Goal: Task Accomplishment & Management: Complete application form

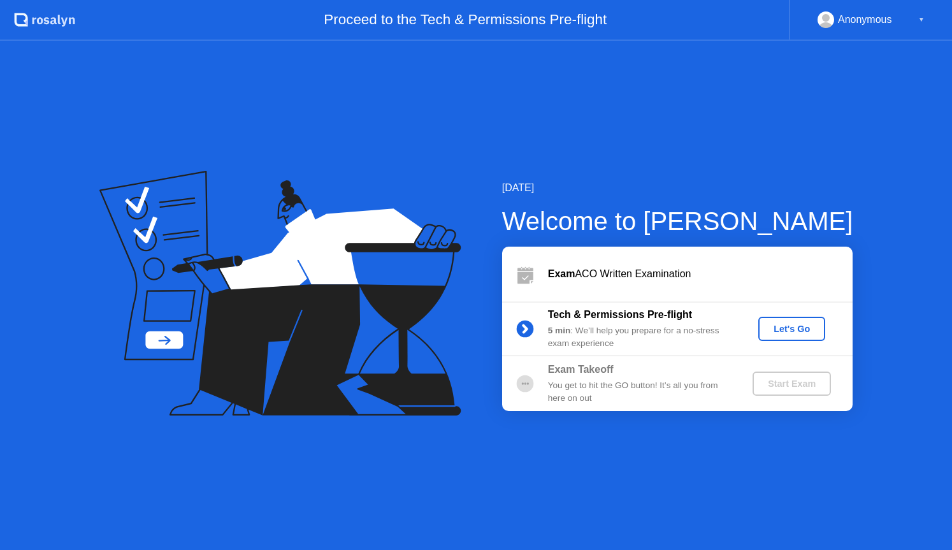
click at [769, 327] on div "Let's Go" at bounding box center [791, 329] width 57 height 10
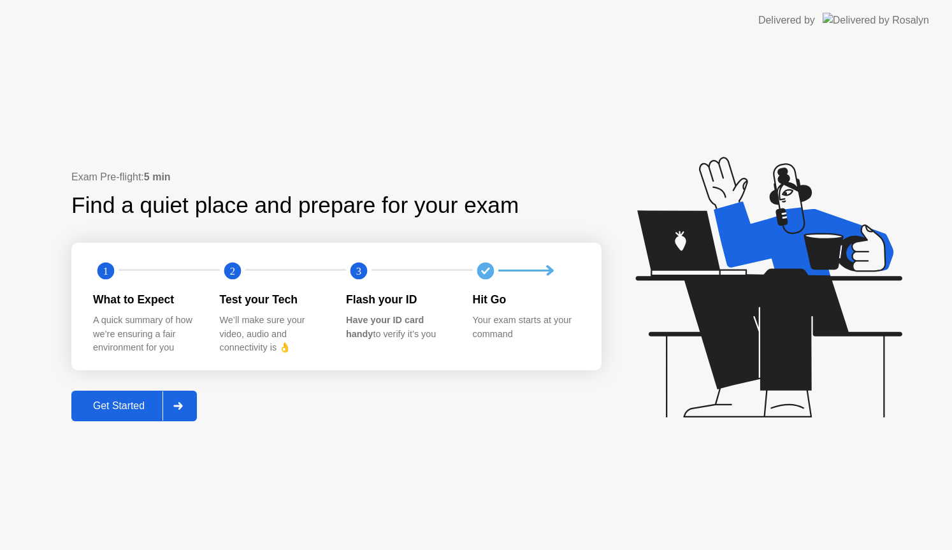
click at [124, 408] on div "Get Started" at bounding box center [118, 405] width 87 height 11
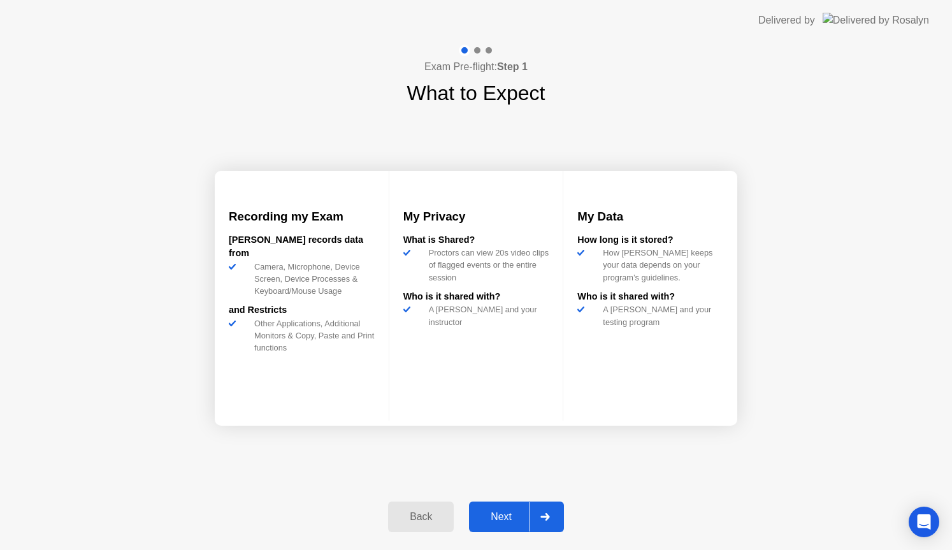
click at [538, 517] on div at bounding box center [544, 516] width 31 height 29
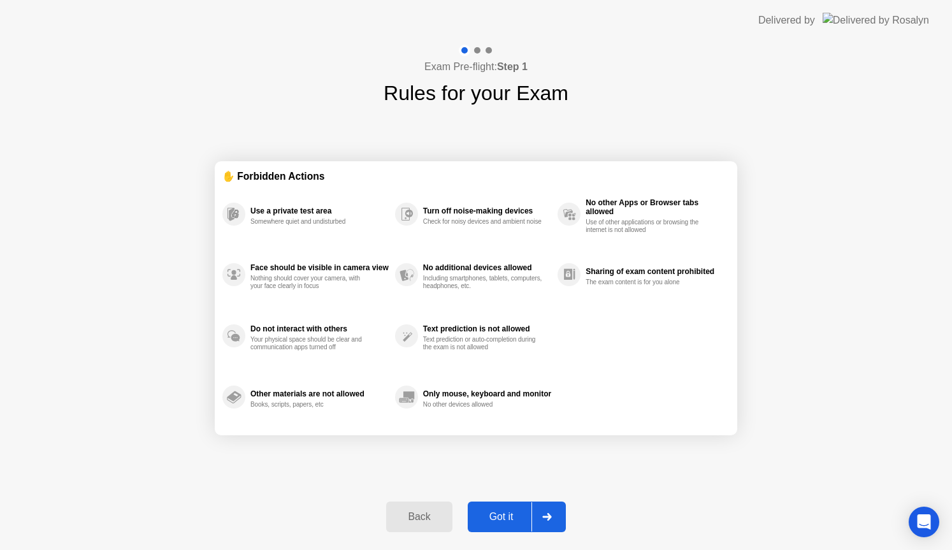
click at [538, 517] on div at bounding box center [546, 516] width 31 height 29
select select "**********"
select select "*******"
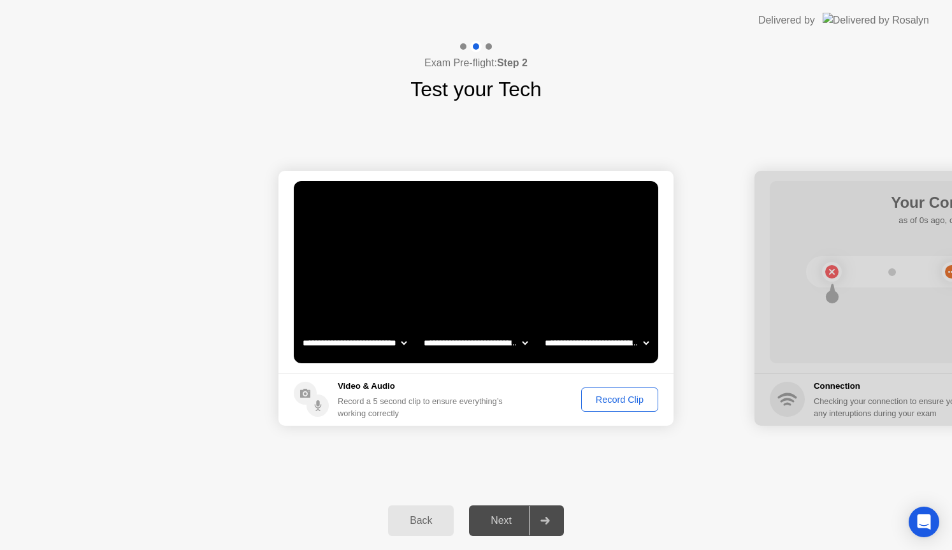
click at [545, 521] on icon at bounding box center [544, 521] width 9 height 8
click at [610, 407] on button "Record Clip" at bounding box center [619, 399] width 77 height 24
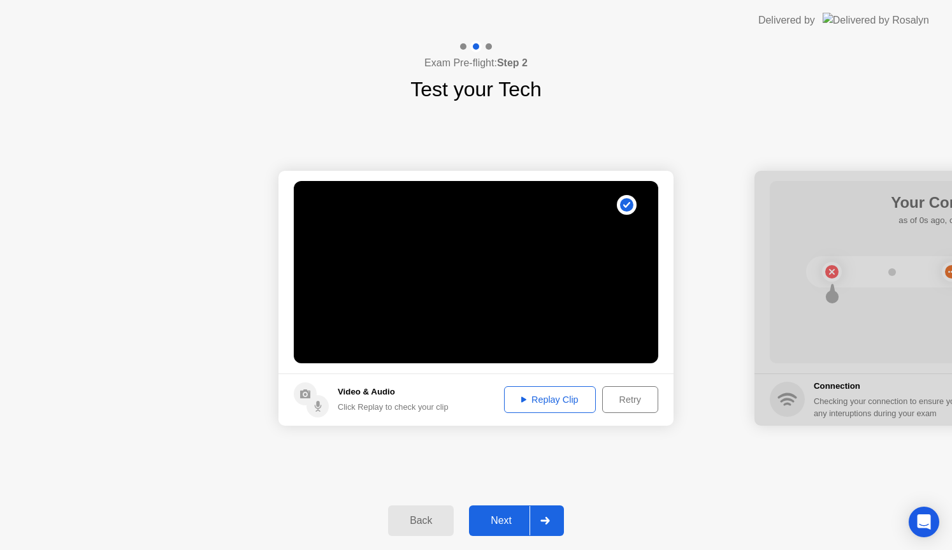
click at [561, 401] on div "Replay Clip" at bounding box center [549, 399] width 83 height 10
click at [553, 515] on div at bounding box center [544, 520] width 31 height 29
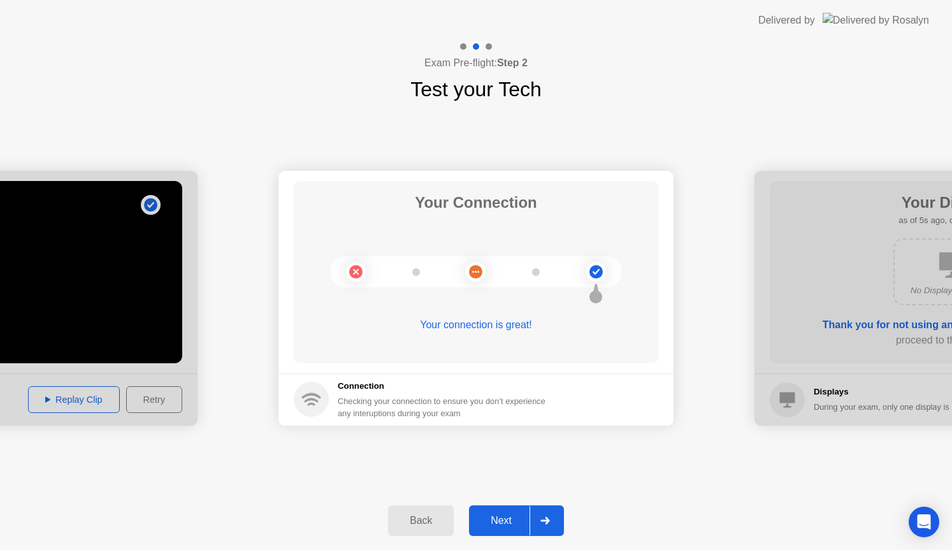
click at [553, 515] on div at bounding box center [544, 520] width 31 height 29
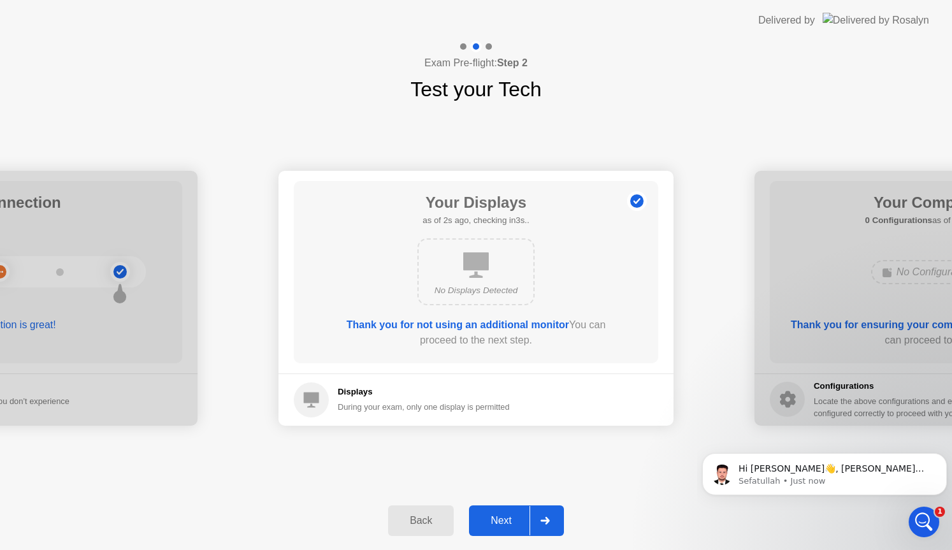
click at [553, 515] on div at bounding box center [544, 520] width 31 height 29
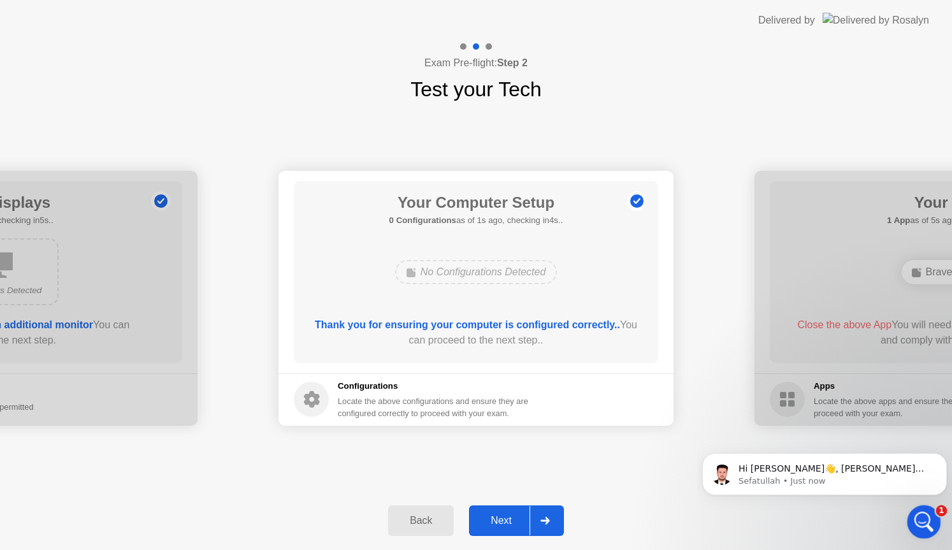
click at [910, 515] on div "Open Intercom Messenger" at bounding box center [922, 520] width 42 height 42
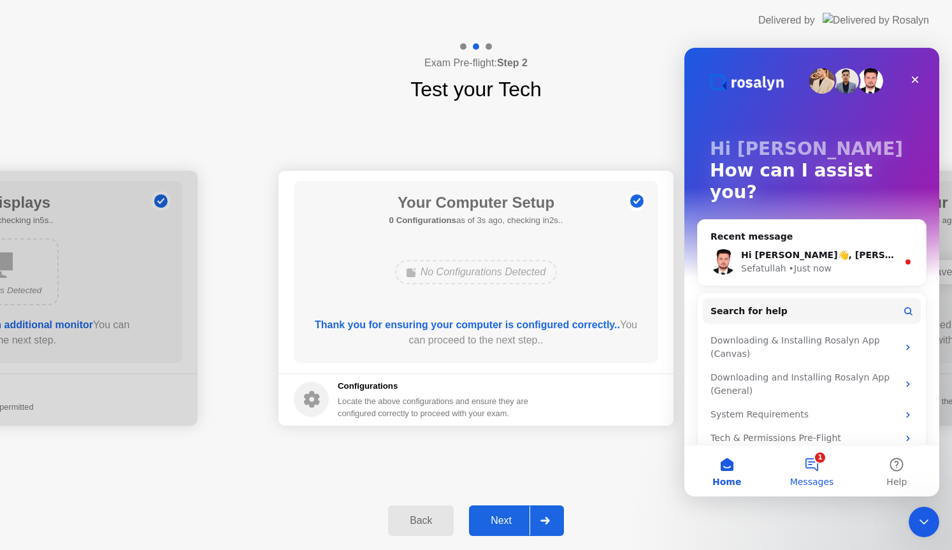
click at [807, 464] on button "1 Messages" at bounding box center [811, 470] width 85 height 51
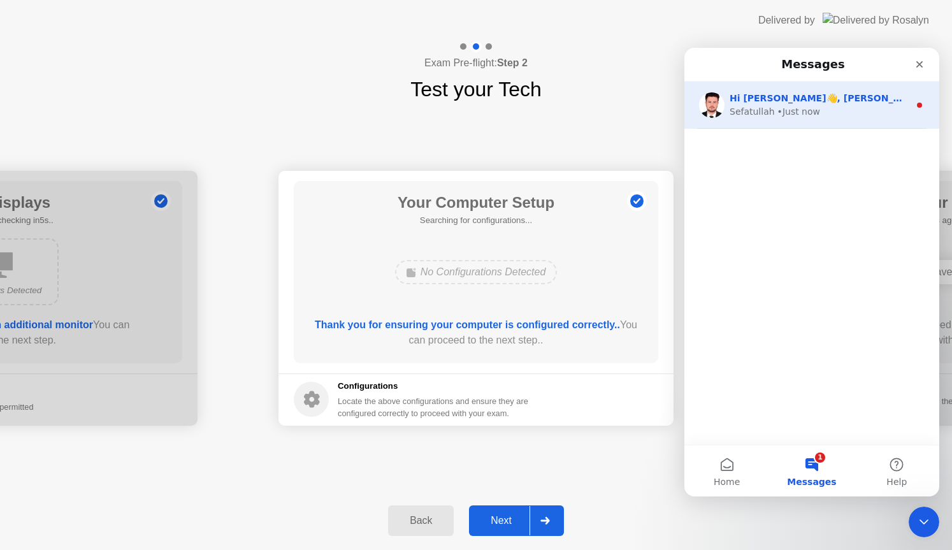
click at [820, 115] on div "Sefatullah • Just now" at bounding box center [819, 111] width 180 height 13
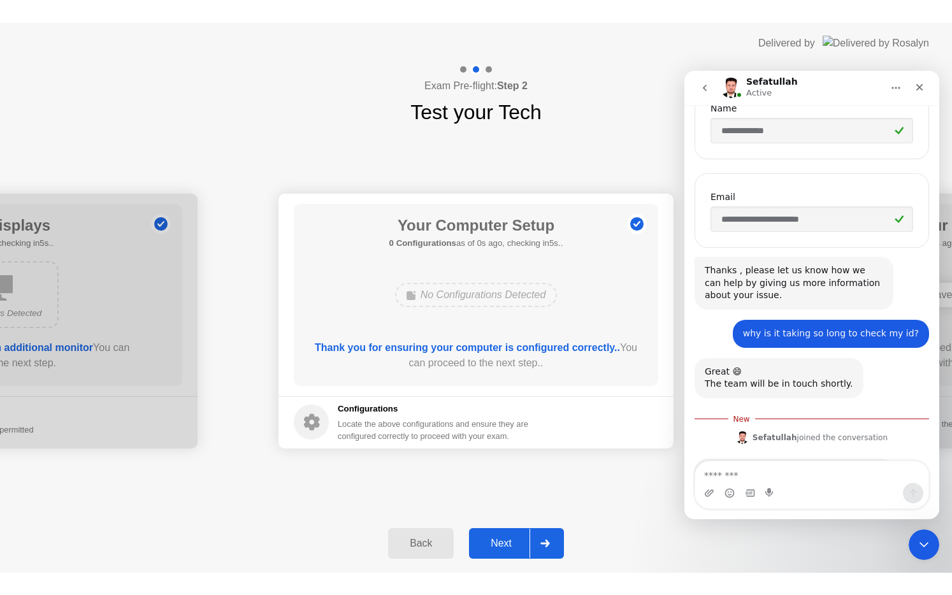
scroll to position [324, 0]
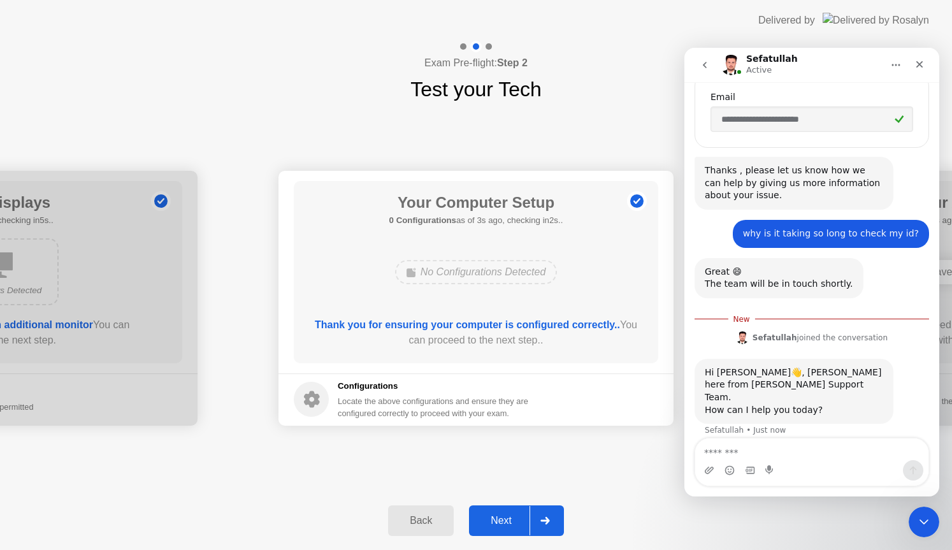
click at [526, 509] on button "Next" at bounding box center [516, 520] width 95 height 31
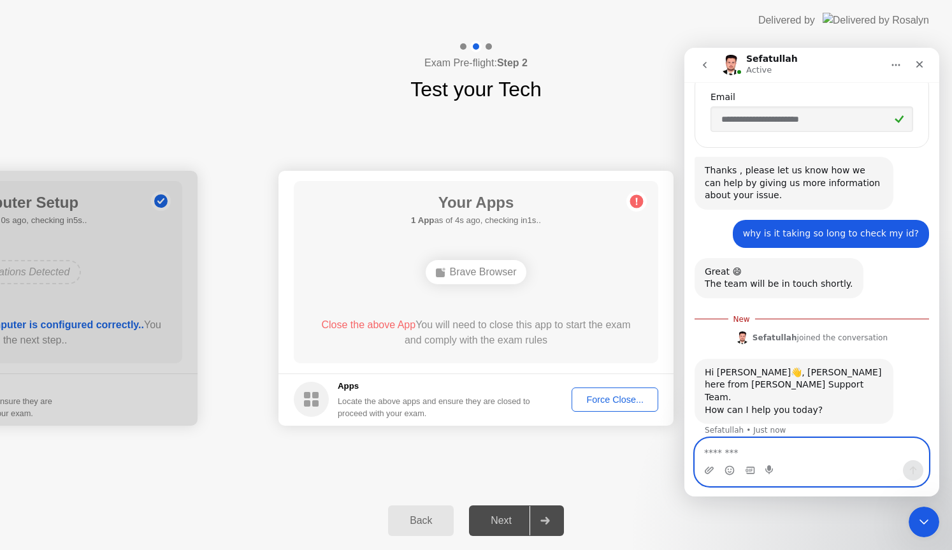
click at [822, 455] on textarea "Message…" at bounding box center [811, 449] width 233 height 22
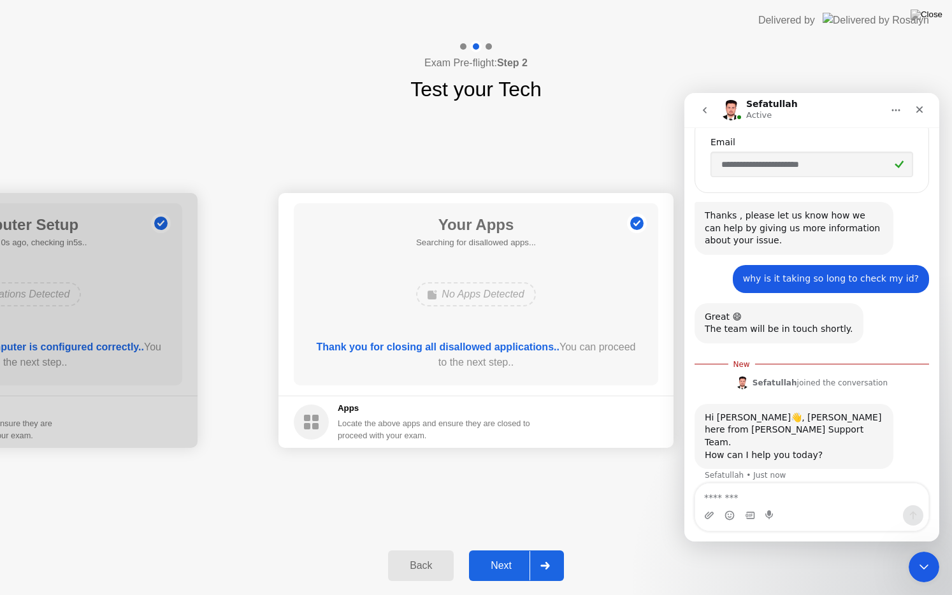
click at [519, 549] on div "Next" at bounding box center [501, 565] width 57 height 11
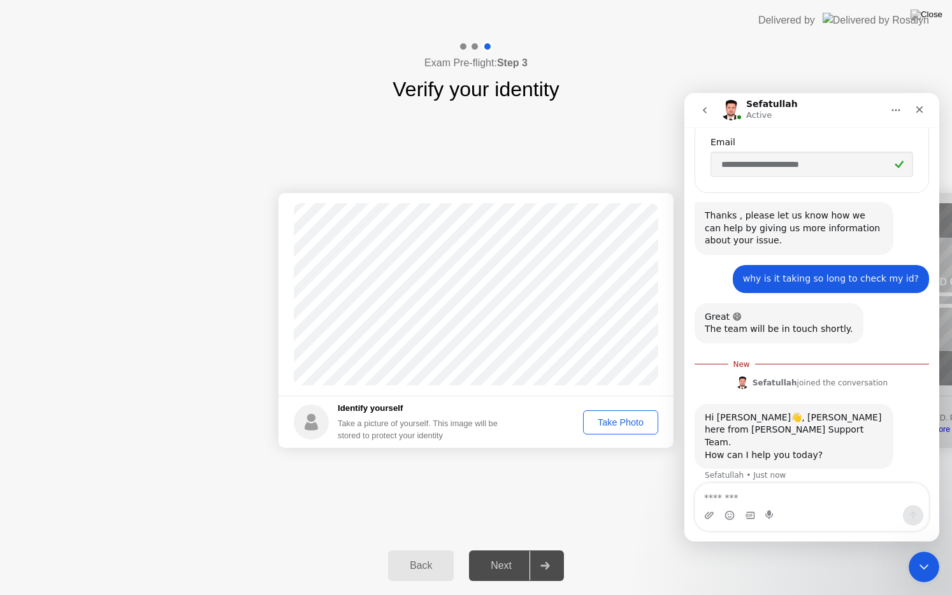
click at [613, 420] on div "Take Photo" at bounding box center [620, 422] width 66 height 10
click at [538, 549] on div at bounding box center [544, 565] width 31 height 29
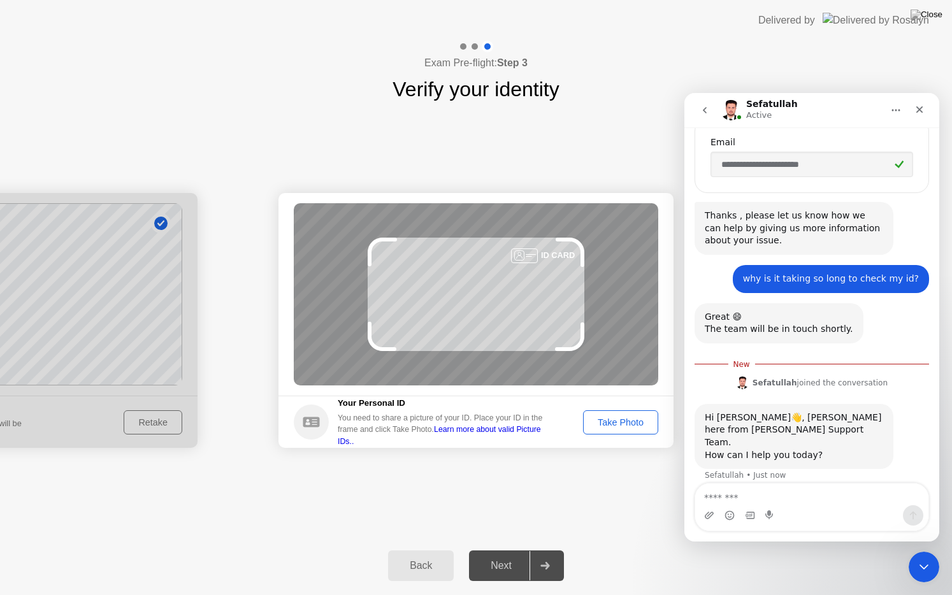
click at [605, 417] on div "Take Photo" at bounding box center [620, 422] width 66 height 10
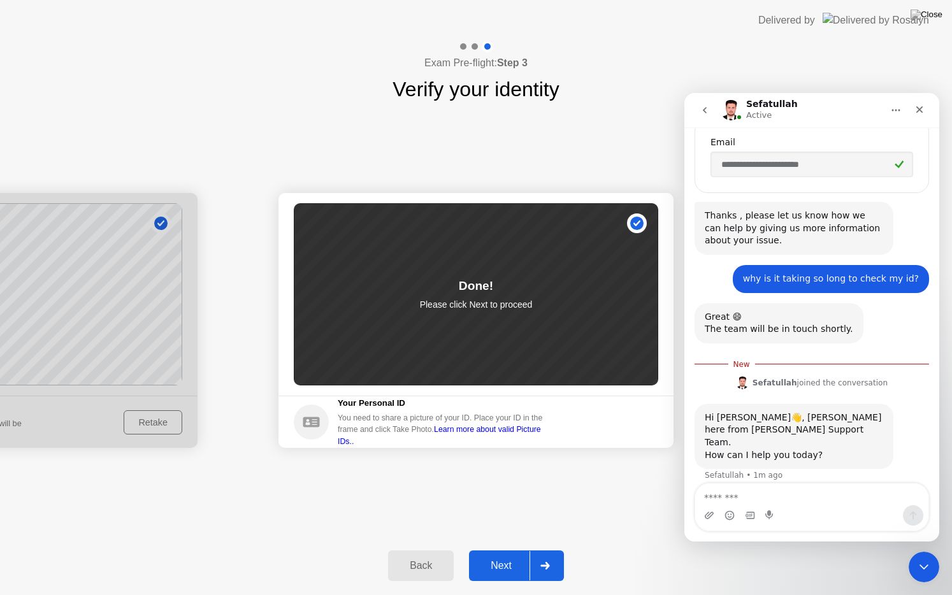
click at [555, 549] on div at bounding box center [544, 565] width 31 height 29
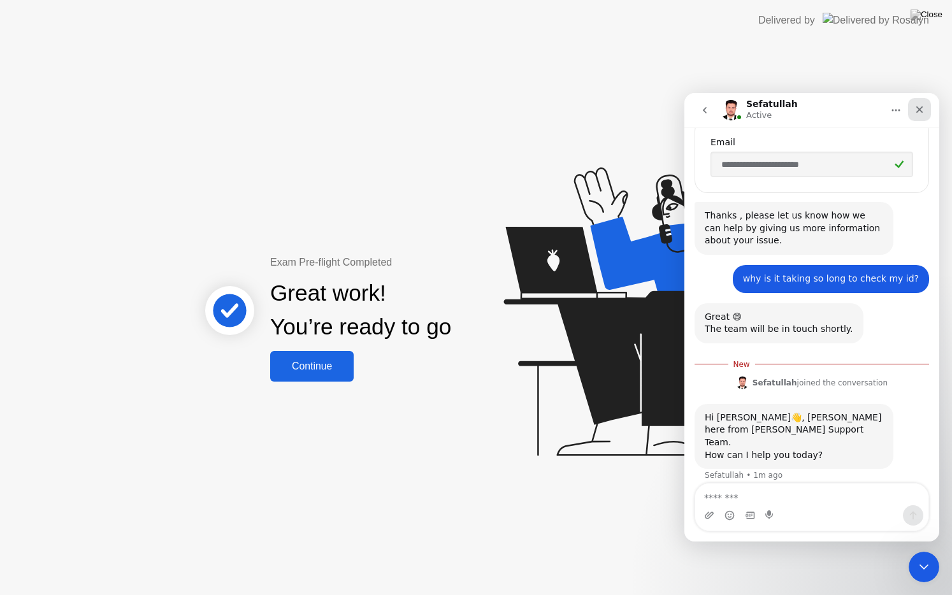
click at [916, 113] on icon "Close" at bounding box center [919, 109] width 10 height 10
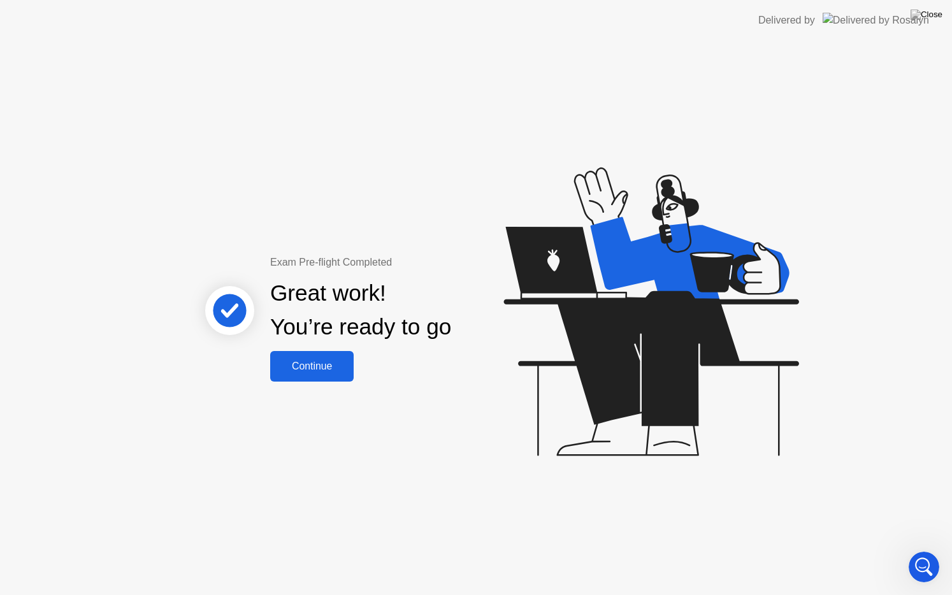
scroll to position [203, 0]
click at [357, 371] on div "Exam Pre-flight Completed Great work! You’re ready to go Continue" at bounding box center [361, 318] width 344 height 127
click at [343, 371] on div "Continue" at bounding box center [312, 366] width 76 height 11
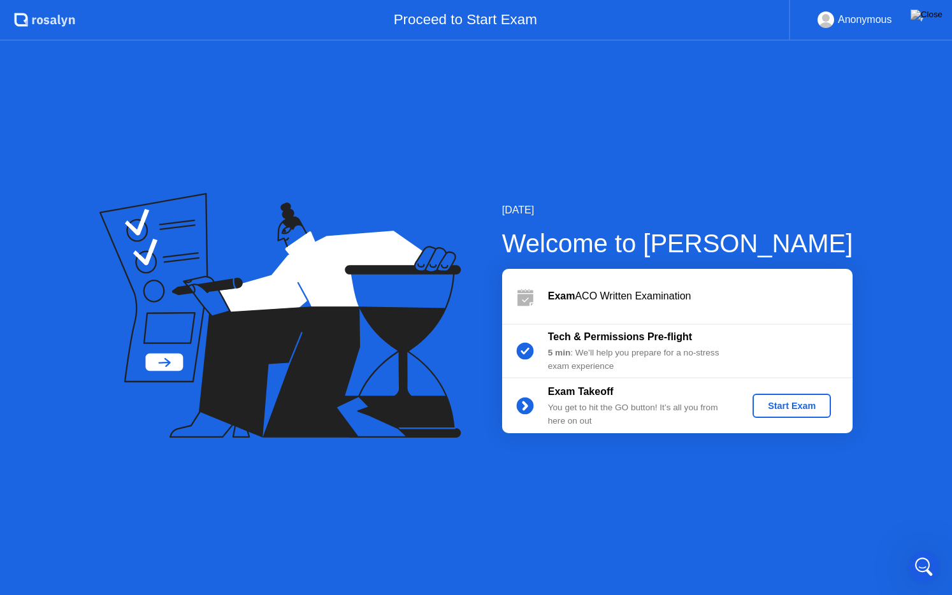
click at [789, 393] on div "Exam Takeoff You get to hit the GO button! It’s all you from here on out Start …" at bounding box center [677, 405] width 350 height 55
click at [789, 401] on div "Start Exam" at bounding box center [791, 406] width 68 height 10
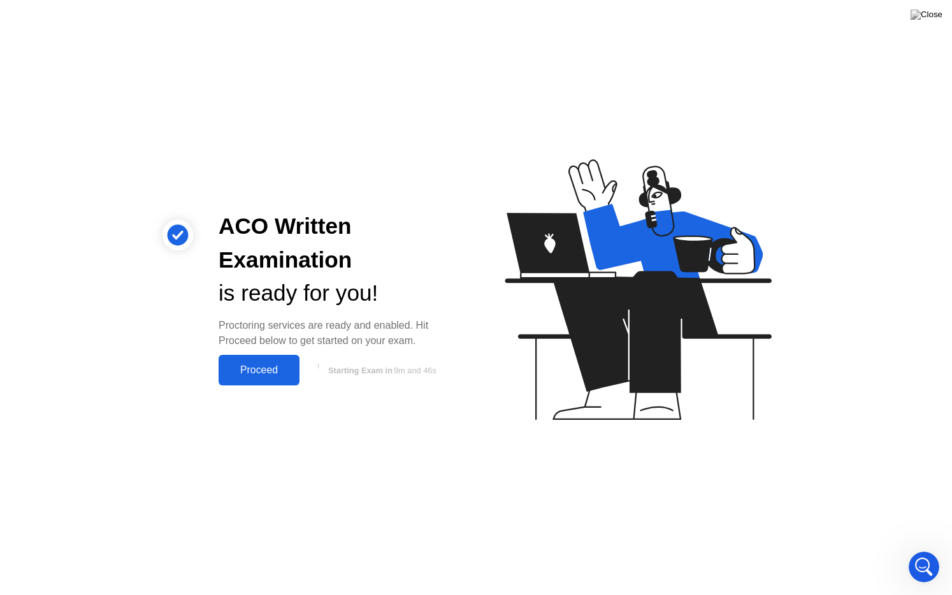
click at [281, 378] on button "Proceed" at bounding box center [258, 370] width 81 height 31
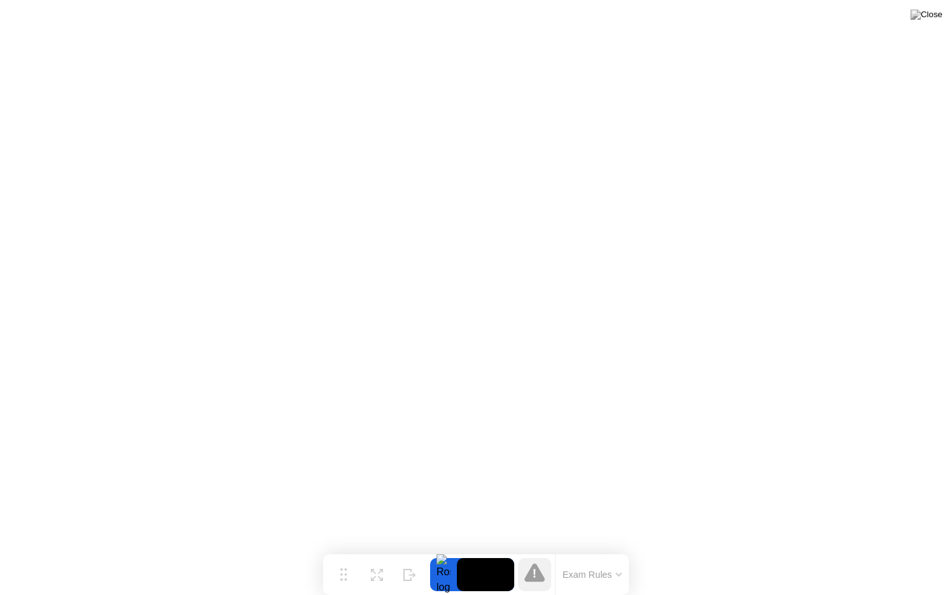
click at [606, 549] on button "Exam Rules" at bounding box center [593, 574] width 68 height 11
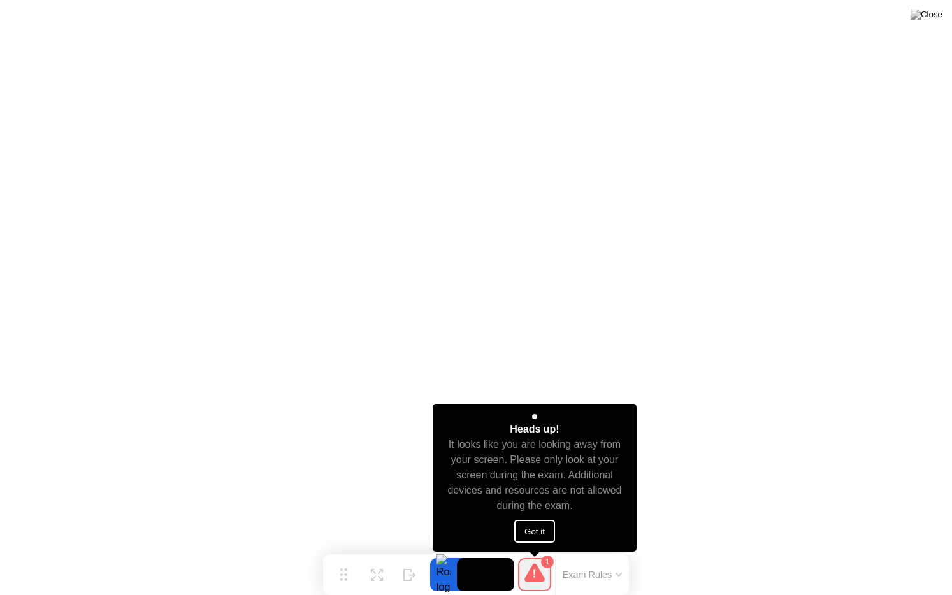
click at [524, 521] on button "Got it" at bounding box center [534, 531] width 41 height 23
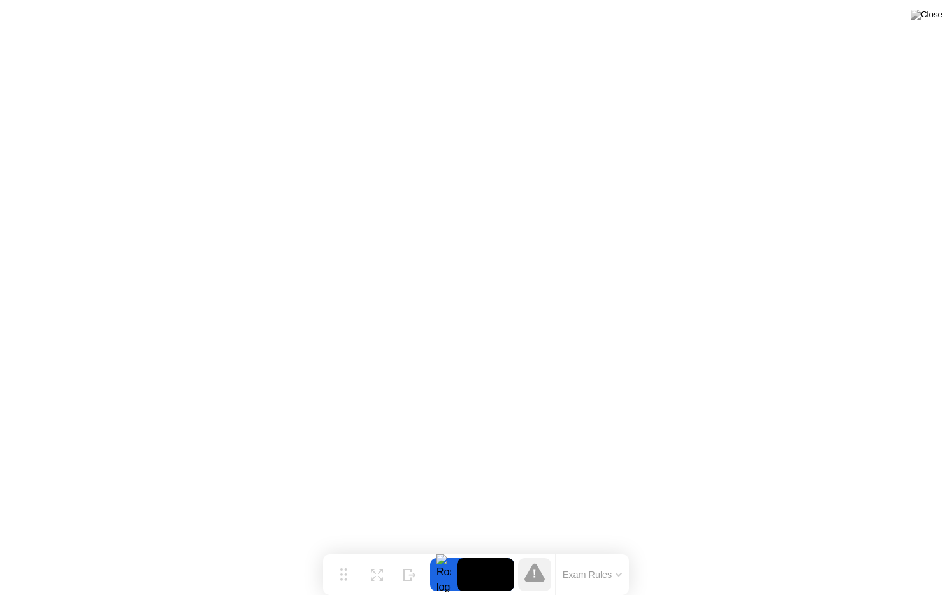
click at [531, 549] on div at bounding box center [534, 574] width 33 height 33
